Goal: Information Seeking & Learning: Learn about a topic

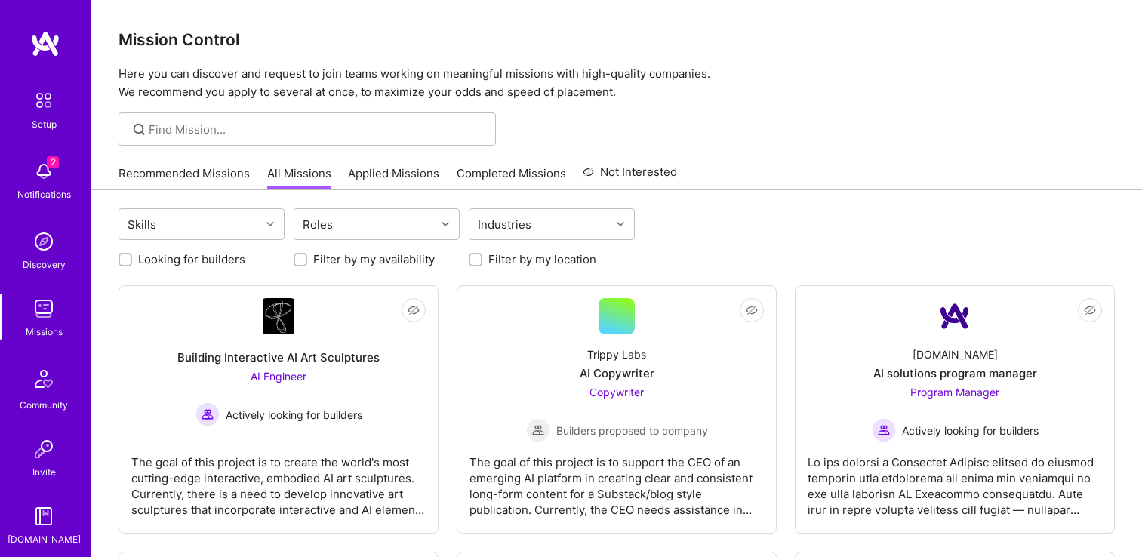
scroll to position [2958, 0]
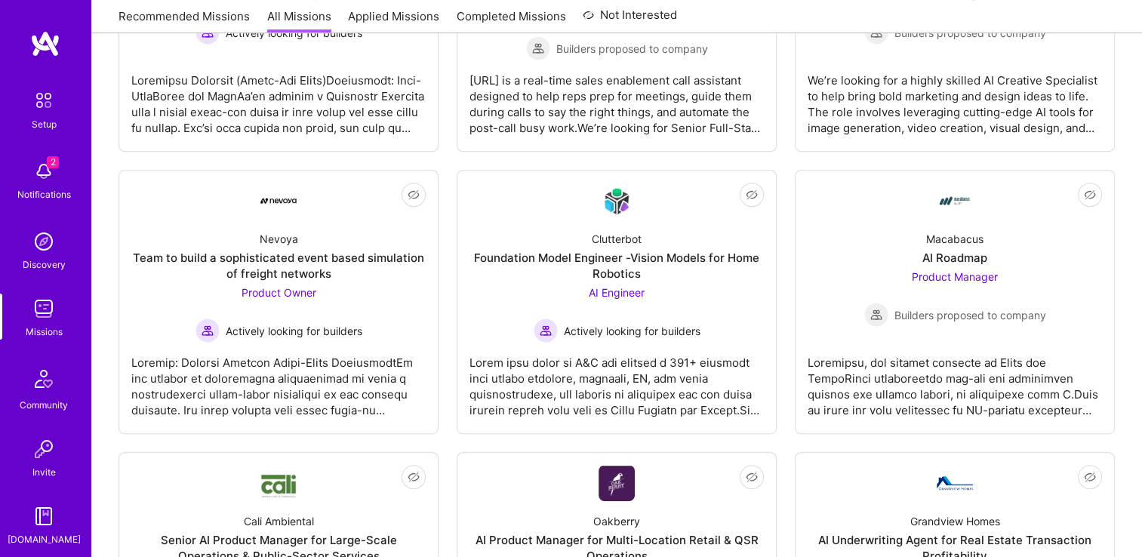
scroll to position [694, 0]
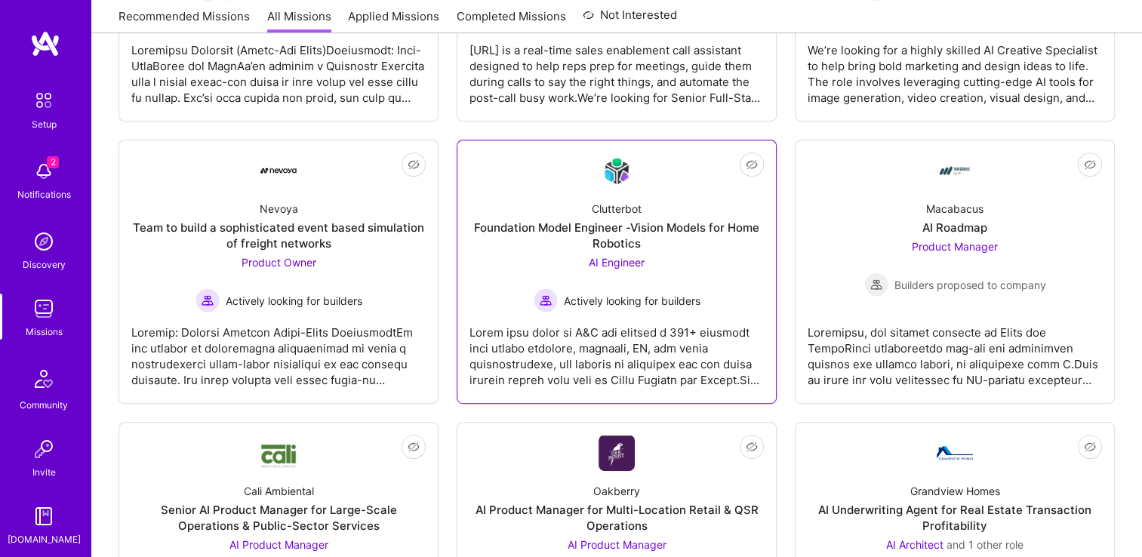
click at [696, 222] on div "Foundation Model Engineer -Vision Models for Home Robotics" at bounding box center [616, 236] width 294 height 32
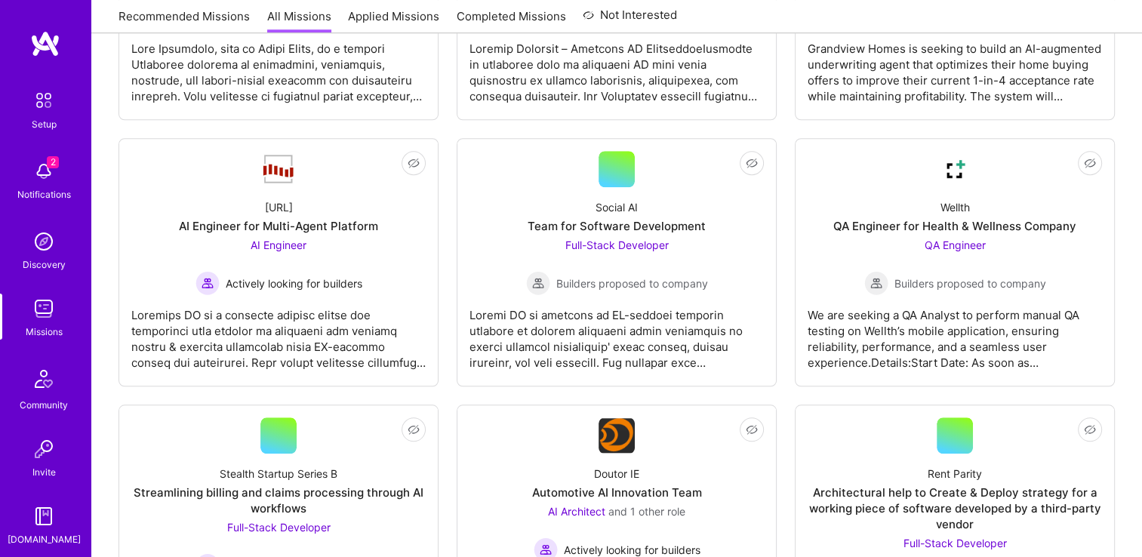
scroll to position [1268, 0]
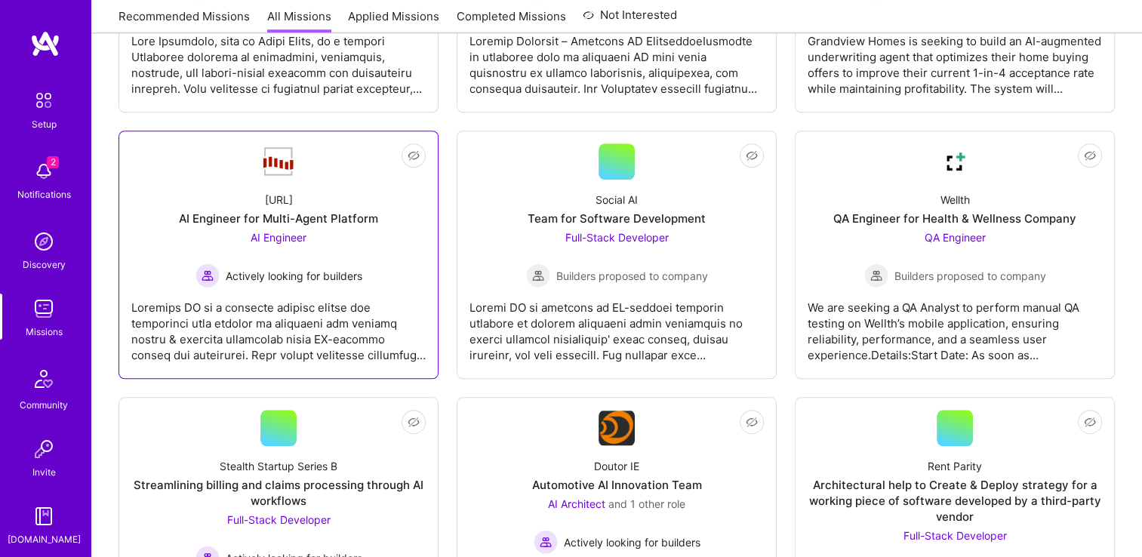
click at [342, 326] on div at bounding box center [278, 324] width 294 height 75
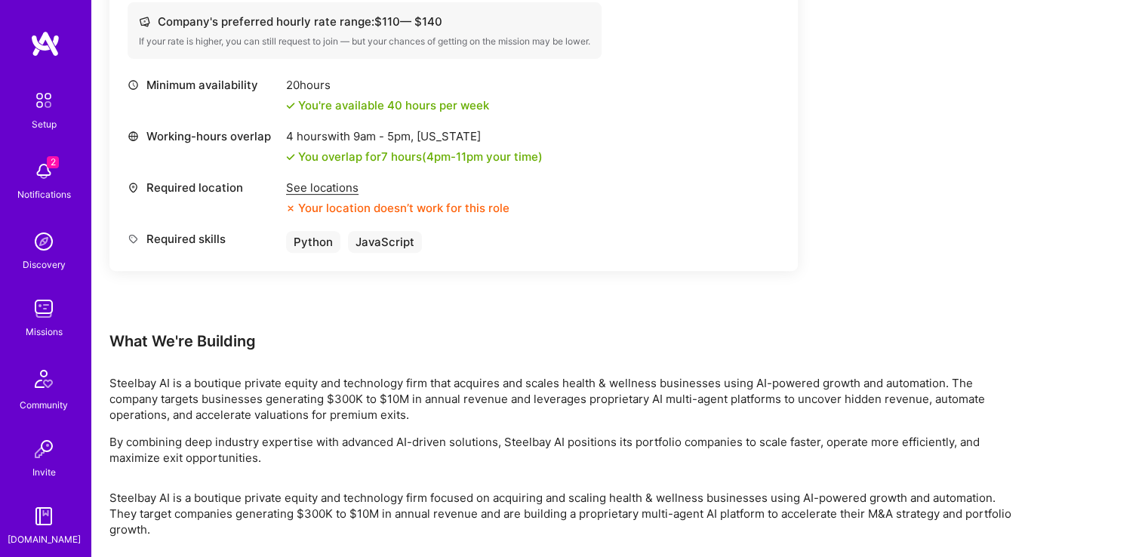
scroll to position [543, 0]
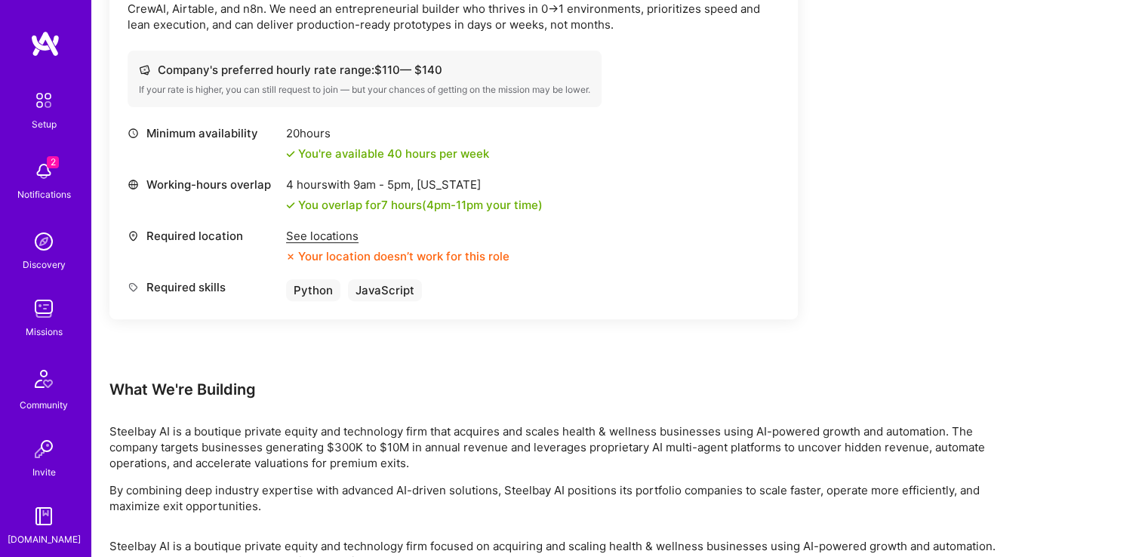
click at [339, 230] on div "See locations" at bounding box center [397, 236] width 223 height 16
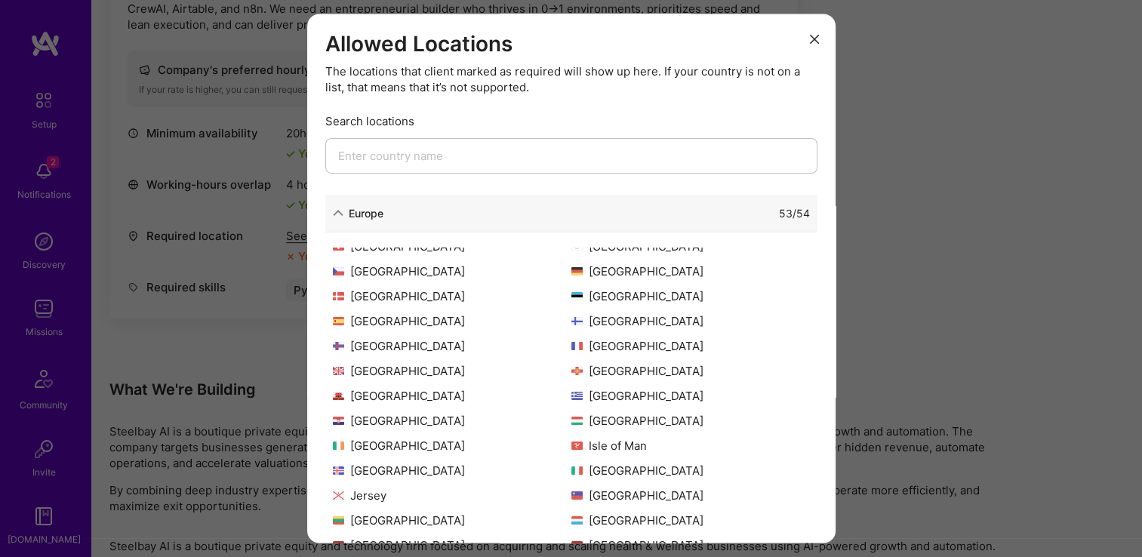
scroll to position [0, 0]
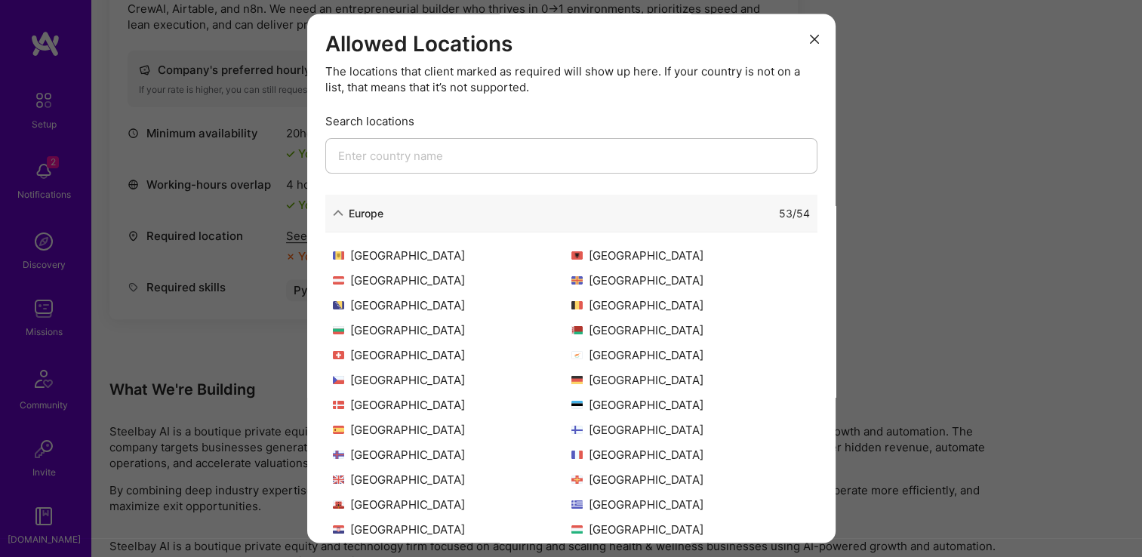
click at [807, 35] on button "modal" at bounding box center [814, 38] width 18 height 25
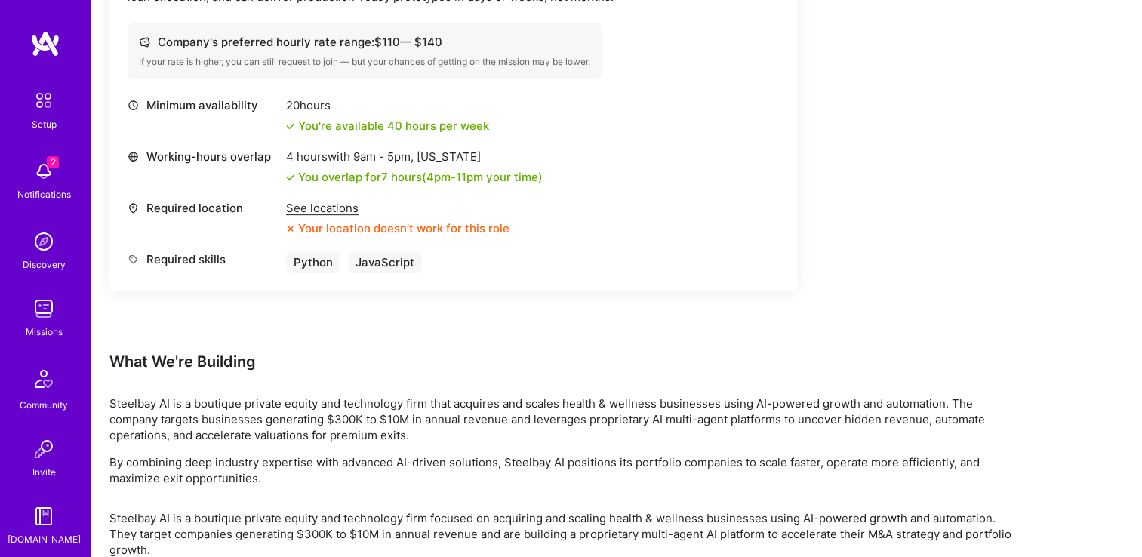
scroll to position [573, 0]
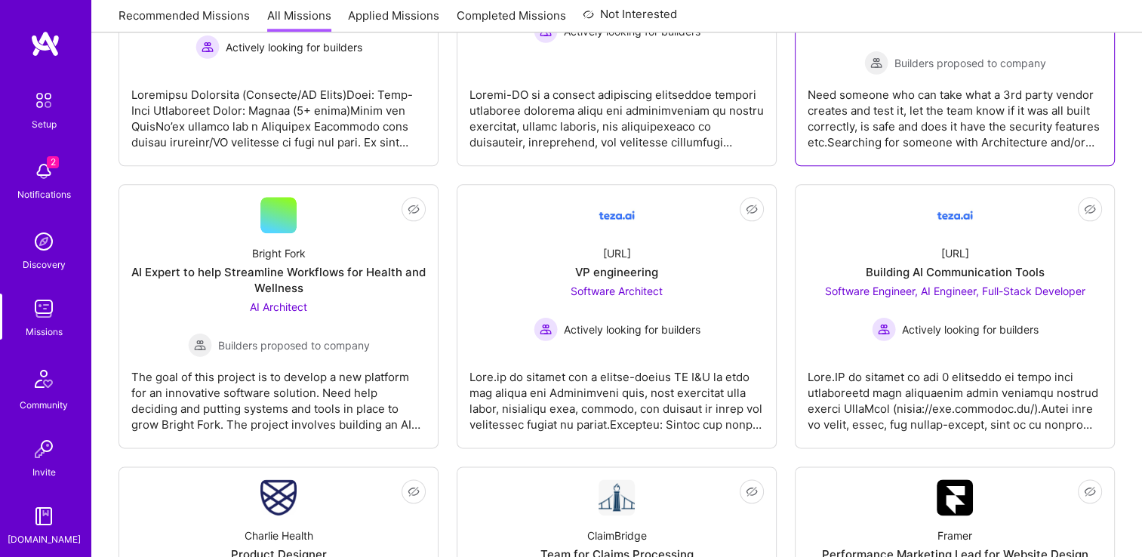
scroll to position [1781, 0]
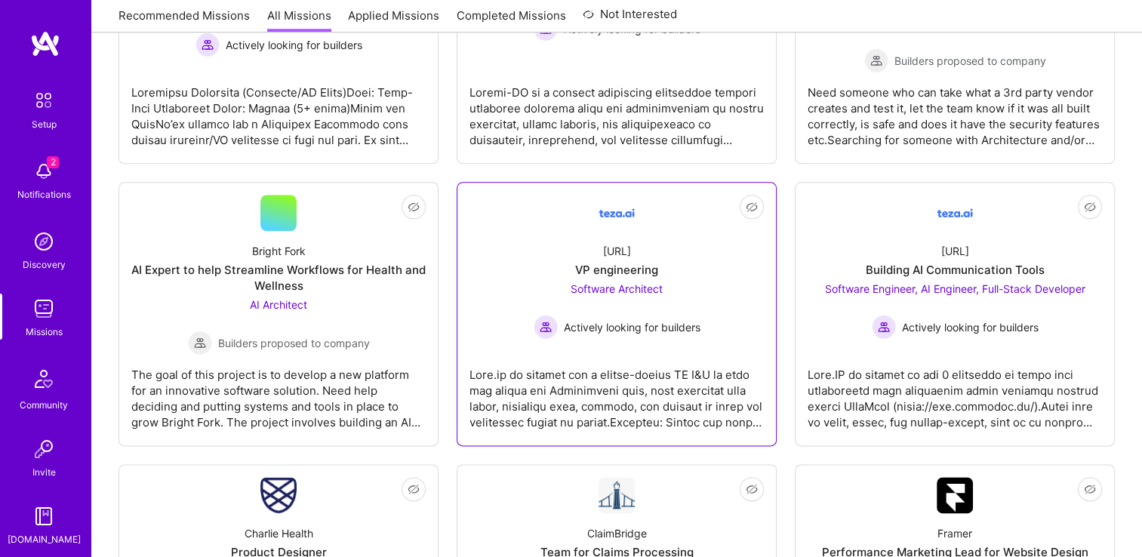
click at [717, 290] on div "teza.ai VP engineering Software Architect Actively looking for builders" at bounding box center [616, 285] width 294 height 108
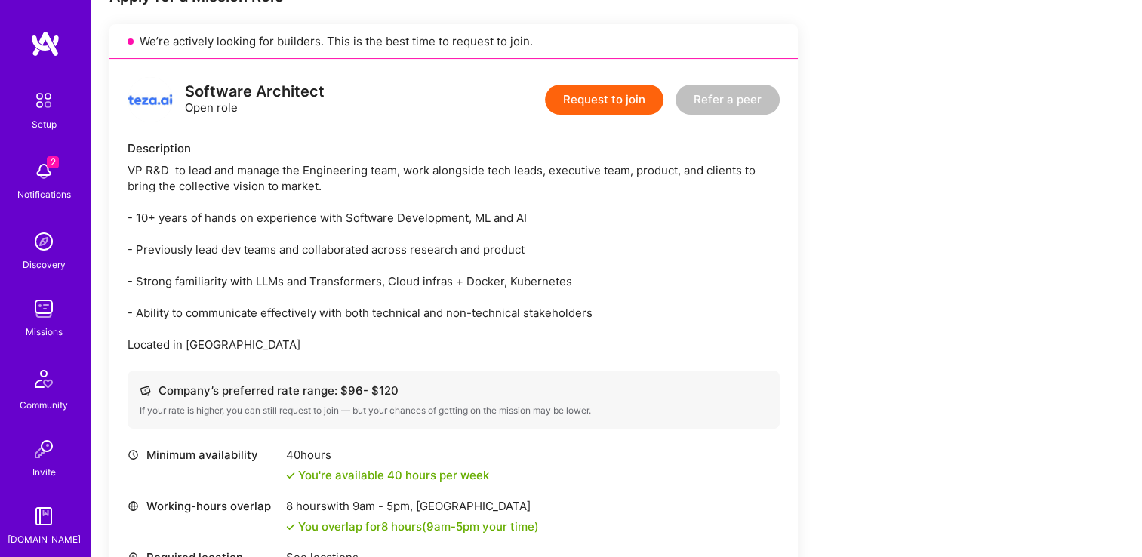
scroll to position [332, 0]
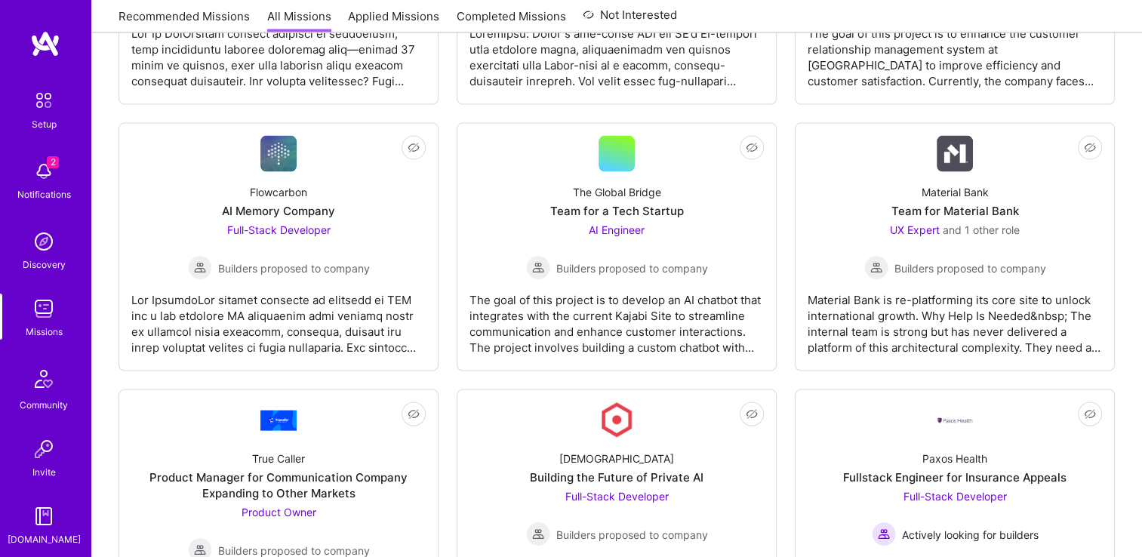
scroll to position [2988, 0]
